Goal: Task Accomplishment & Management: Use online tool/utility

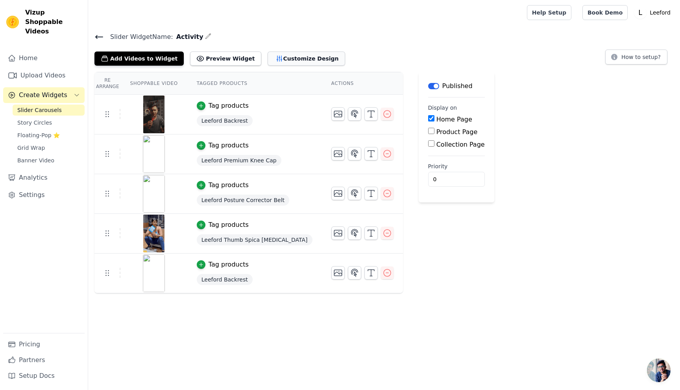
click at [284, 59] on button "Customize Design" at bounding box center [305, 59] width 77 height 14
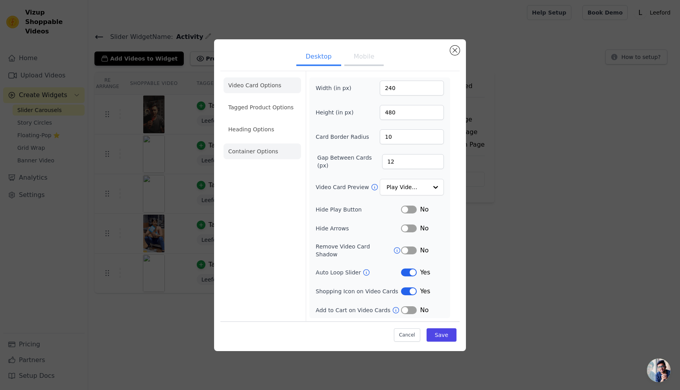
click at [260, 155] on li "Container Options" at bounding box center [261, 152] width 77 height 16
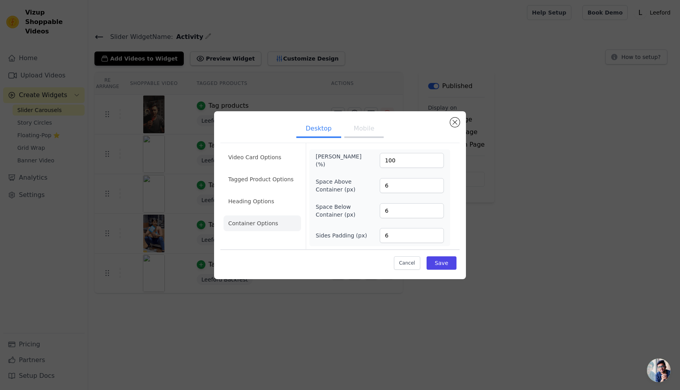
click at [366, 134] on button "Mobile" at bounding box center [363, 129] width 39 height 17
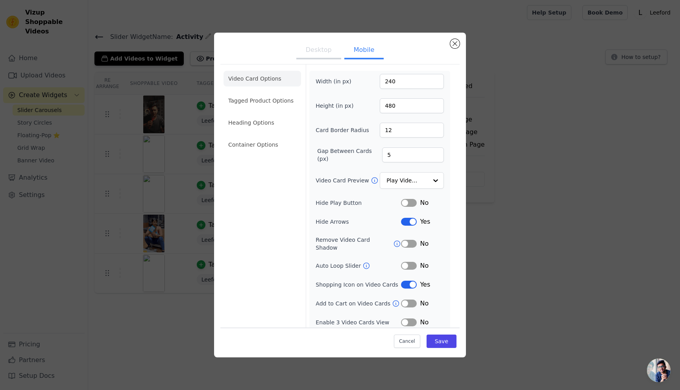
click at [407, 262] on button "Label" at bounding box center [409, 266] width 16 height 8
click at [444, 343] on button "Save" at bounding box center [441, 341] width 30 height 13
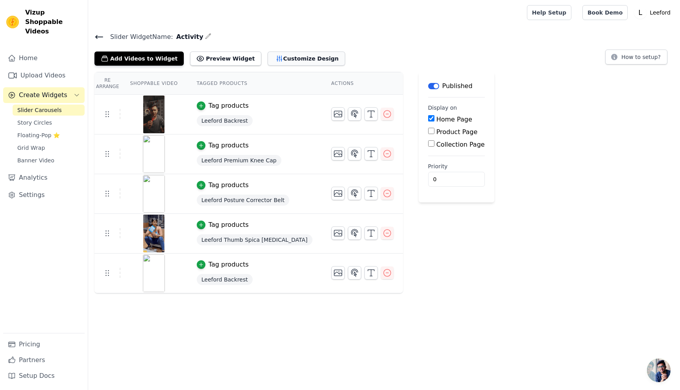
click at [289, 56] on button "Customize Design" at bounding box center [305, 59] width 77 height 14
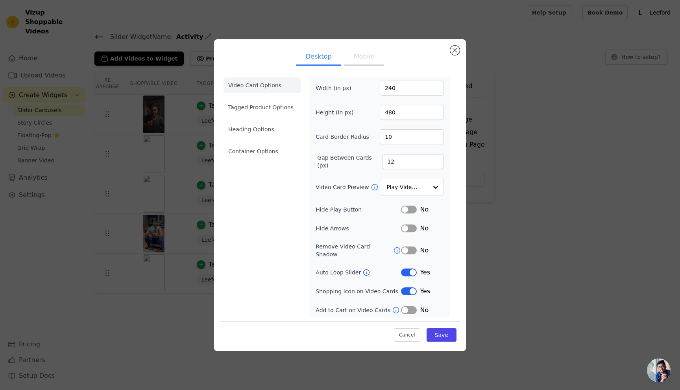
click at [364, 55] on button "Mobile" at bounding box center [363, 57] width 39 height 17
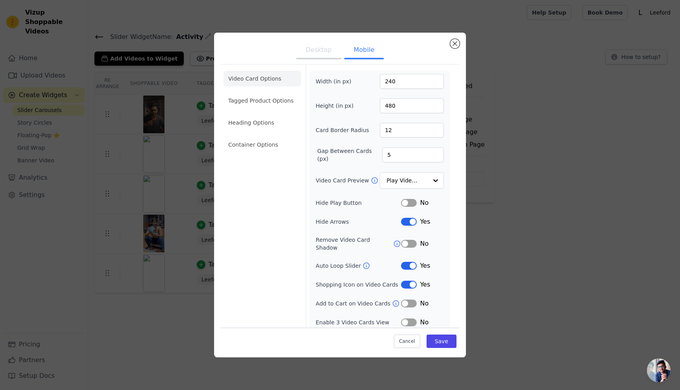
click at [414, 319] on button "Label" at bounding box center [409, 323] width 16 height 8
click at [442, 343] on button "Save" at bounding box center [441, 341] width 30 height 13
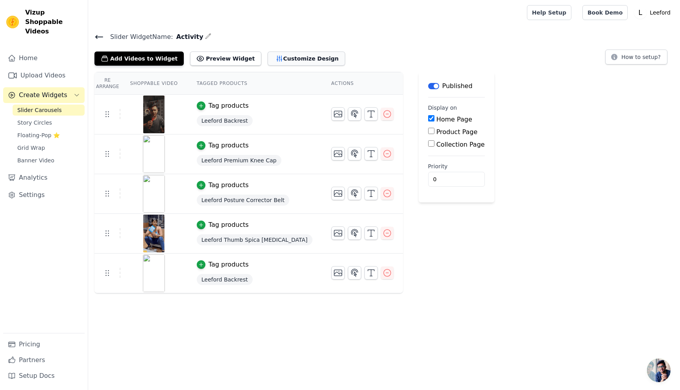
click at [292, 61] on button "Customize Design" at bounding box center [305, 59] width 77 height 14
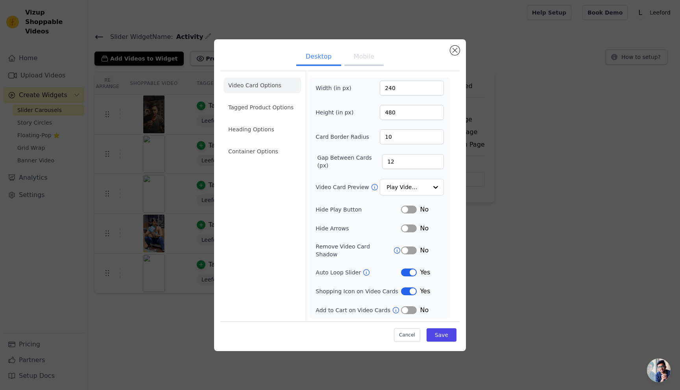
click at [358, 59] on button "Mobile" at bounding box center [363, 57] width 39 height 17
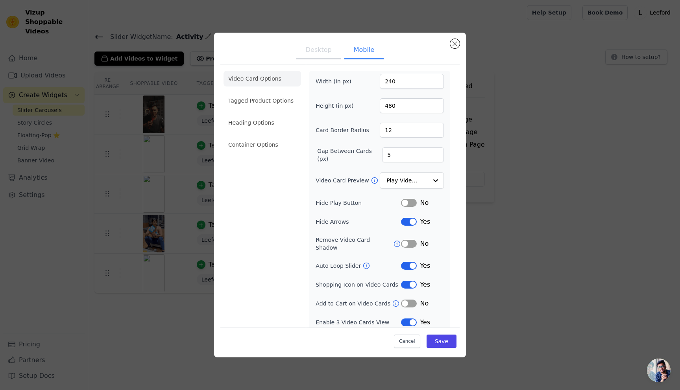
click at [406, 319] on button "Label" at bounding box center [409, 323] width 16 height 8
click at [453, 344] on button "Save" at bounding box center [441, 341] width 30 height 13
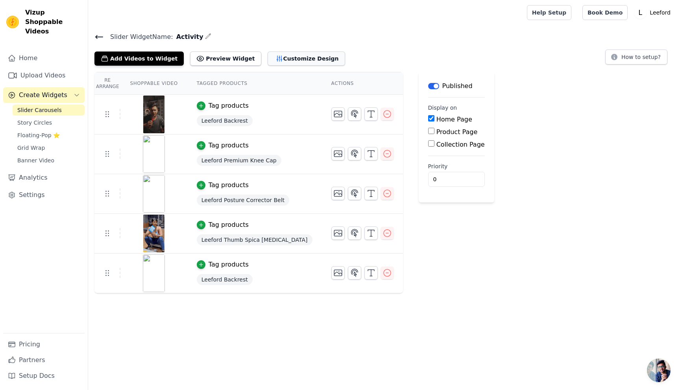
click at [297, 58] on button "Customize Design" at bounding box center [305, 59] width 77 height 14
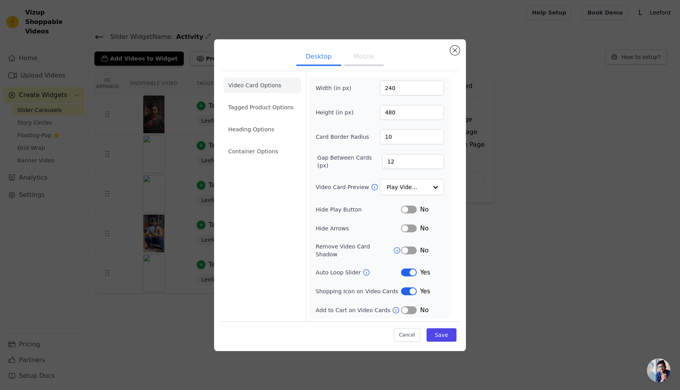
click at [365, 59] on button "Mobile" at bounding box center [363, 57] width 39 height 17
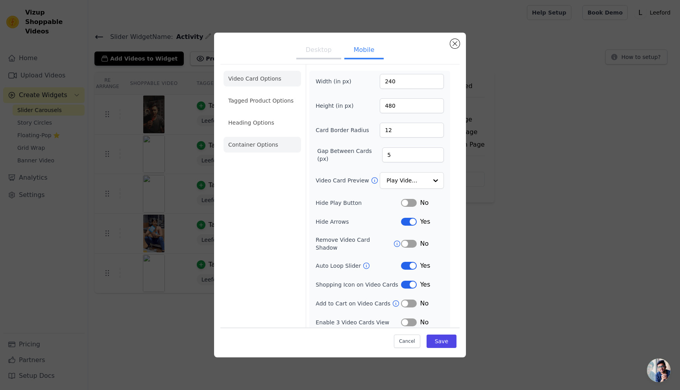
click at [245, 147] on li "Container Options" at bounding box center [261, 145] width 77 height 16
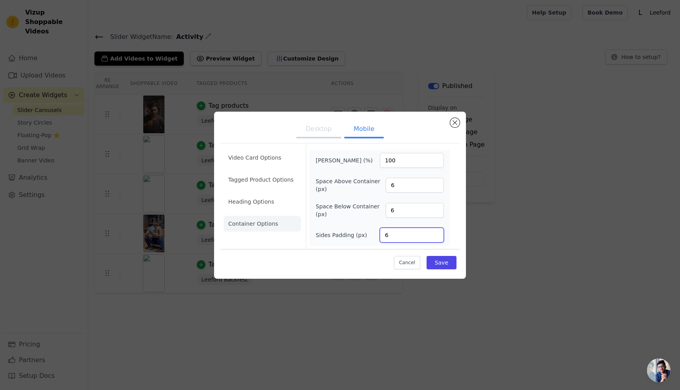
drag, startPoint x: 402, startPoint y: 239, endPoint x: 395, endPoint y: 238, distance: 6.5
click at [395, 238] on input "6" at bounding box center [411, 235] width 64 height 15
click at [436, 238] on input "5" at bounding box center [411, 235] width 64 height 15
click at [436, 238] on input "4" at bounding box center [411, 235] width 64 height 15
click at [436, 238] on input "3" at bounding box center [411, 235] width 64 height 15
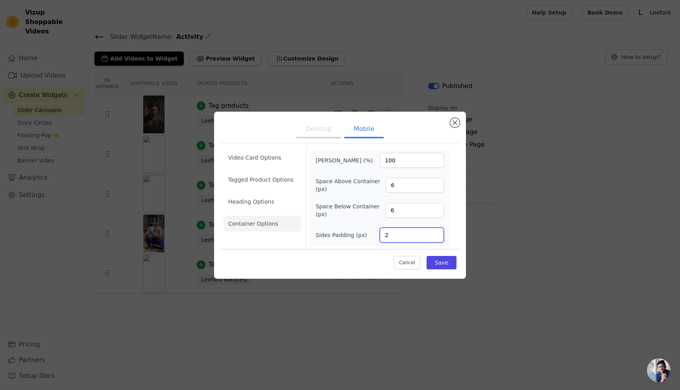
click at [436, 238] on input "2" at bounding box center [411, 235] width 64 height 15
click at [436, 238] on input "1" at bounding box center [411, 235] width 64 height 15
type input "0"
click at [436, 238] on input "0" at bounding box center [411, 235] width 64 height 15
click at [446, 260] on button "Save" at bounding box center [441, 262] width 30 height 13
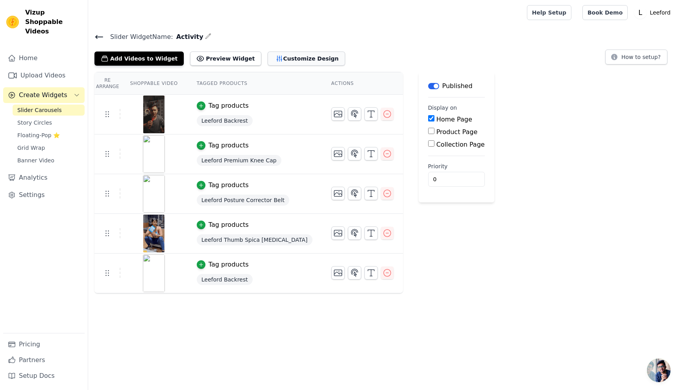
click at [288, 61] on button "Customize Design" at bounding box center [305, 59] width 77 height 14
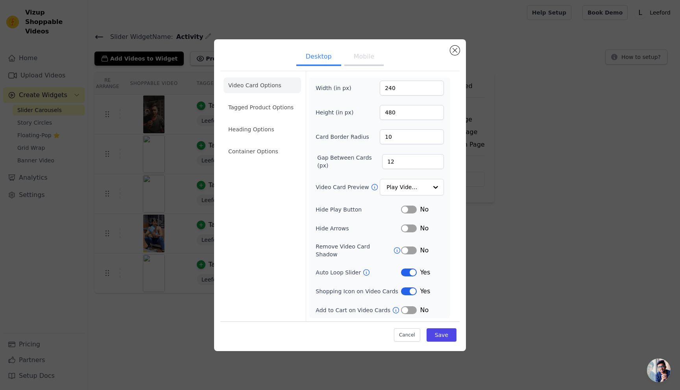
click at [365, 61] on button "Mobile" at bounding box center [363, 57] width 39 height 17
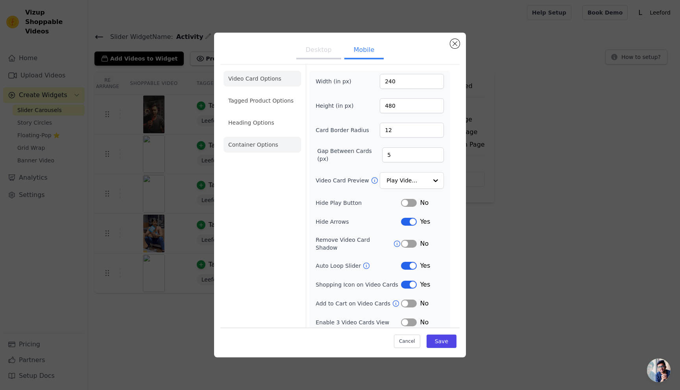
click at [261, 143] on li "Container Options" at bounding box center [261, 145] width 77 height 16
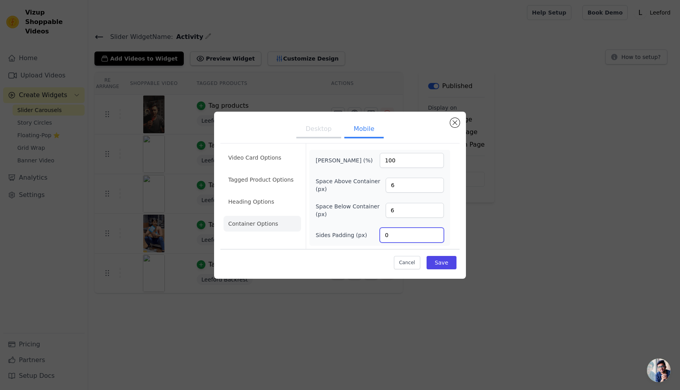
click at [436, 229] on input "0" at bounding box center [411, 235] width 64 height 15
click at [436, 232] on input "1" at bounding box center [411, 235] width 64 height 15
click at [436, 232] on input "2" at bounding box center [411, 235] width 64 height 15
click at [436, 232] on input "3" at bounding box center [411, 235] width 64 height 15
click at [436, 232] on input "4" at bounding box center [411, 235] width 64 height 15
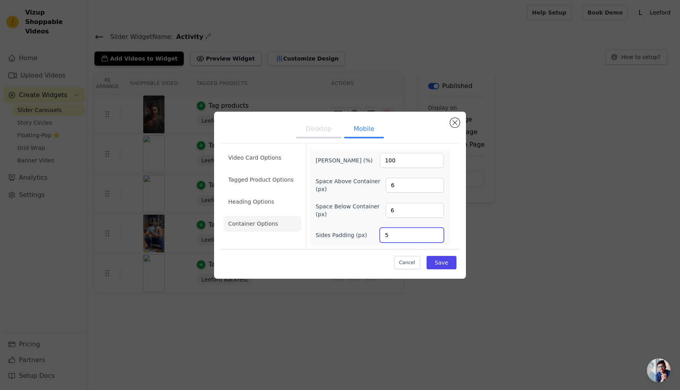
click at [436, 232] on input "5" at bounding box center [411, 235] width 64 height 15
type input "6"
click at [436, 232] on input "6" at bounding box center [411, 235] width 64 height 15
click at [450, 262] on button "Save" at bounding box center [441, 262] width 30 height 13
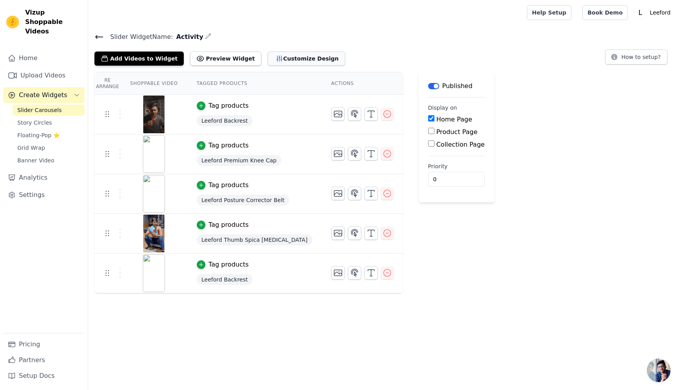
click at [290, 57] on button "Customize Design" at bounding box center [305, 59] width 77 height 14
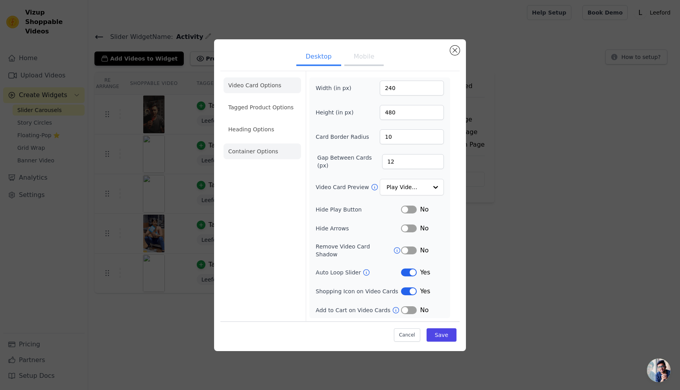
click at [254, 156] on li "Container Options" at bounding box center [261, 152] width 77 height 16
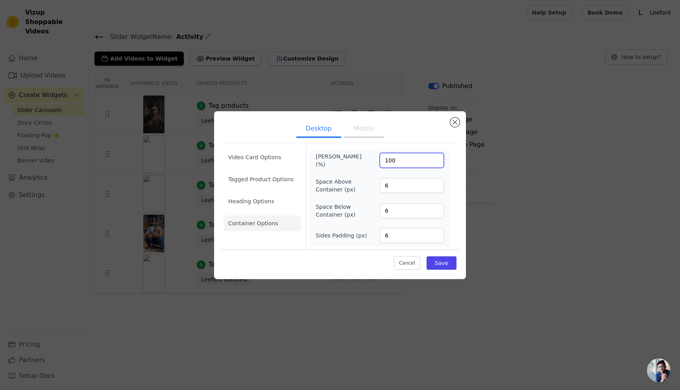
click at [408, 157] on input "100" at bounding box center [411, 160] width 64 height 15
type input "100"
click at [251, 206] on li "Heading Options" at bounding box center [261, 201] width 77 height 16
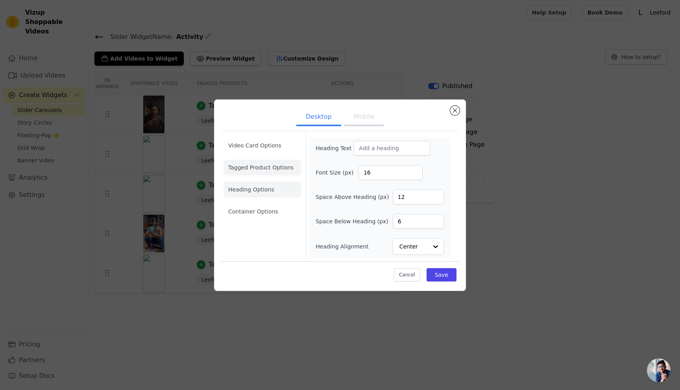
click at [270, 166] on li "Tagged Product Options" at bounding box center [261, 168] width 77 height 16
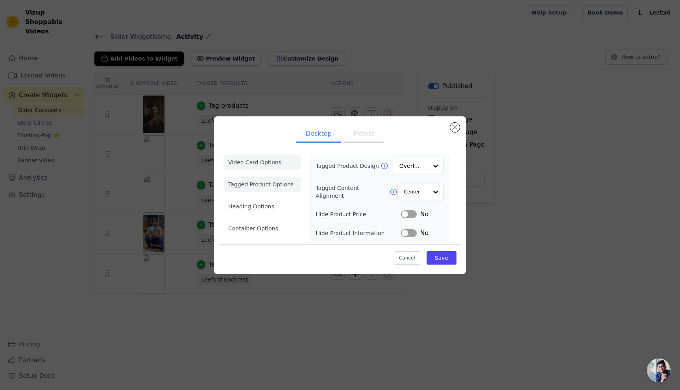
click at [254, 159] on li "Video Card Options" at bounding box center [261, 163] width 77 height 16
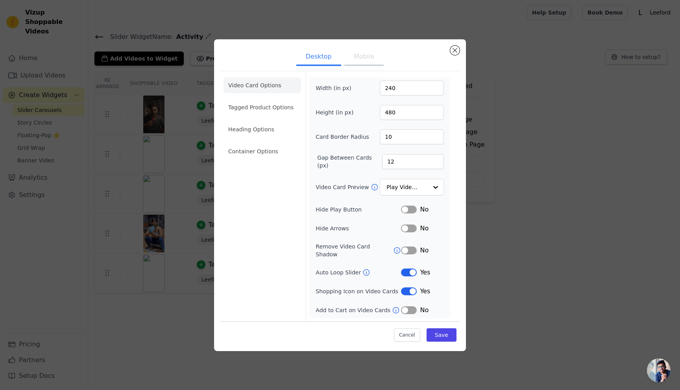
click at [363, 58] on button "Mobile" at bounding box center [363, 57] width 39 height 17
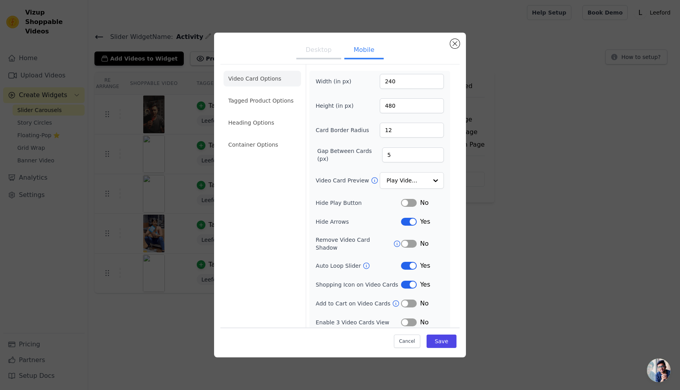
click at [326, 48] on button "Desktop" at bounding box center [318, 50] width 45 height 17
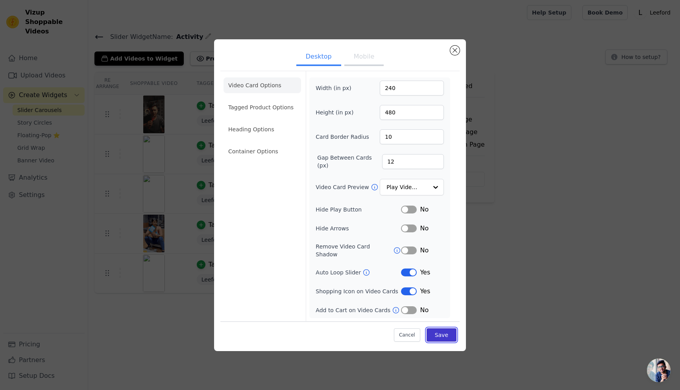
click at [452, 329] on button "Save" at bounding box center [441, 334] width 30 height 13
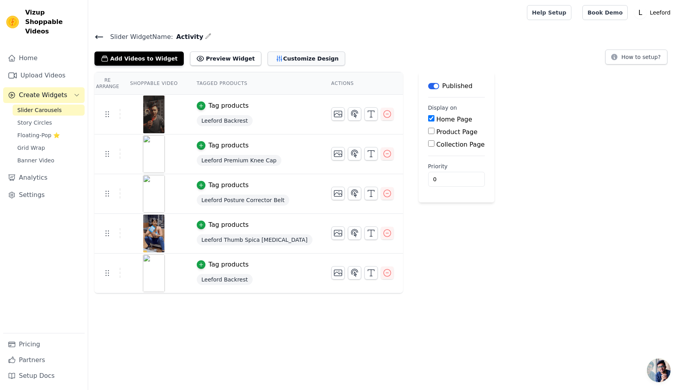
click at [278, 61] on button "Customize Design" at bounding box center [305, 59] width 77 height 14
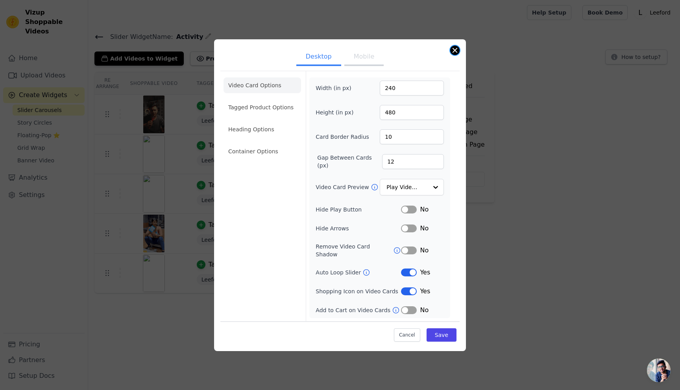
click at [455, 55] on button "Close modal" at bounding box center [454, 50] width 9 height 9
